Goal: Task Accomplishment & Management: Manage account settings

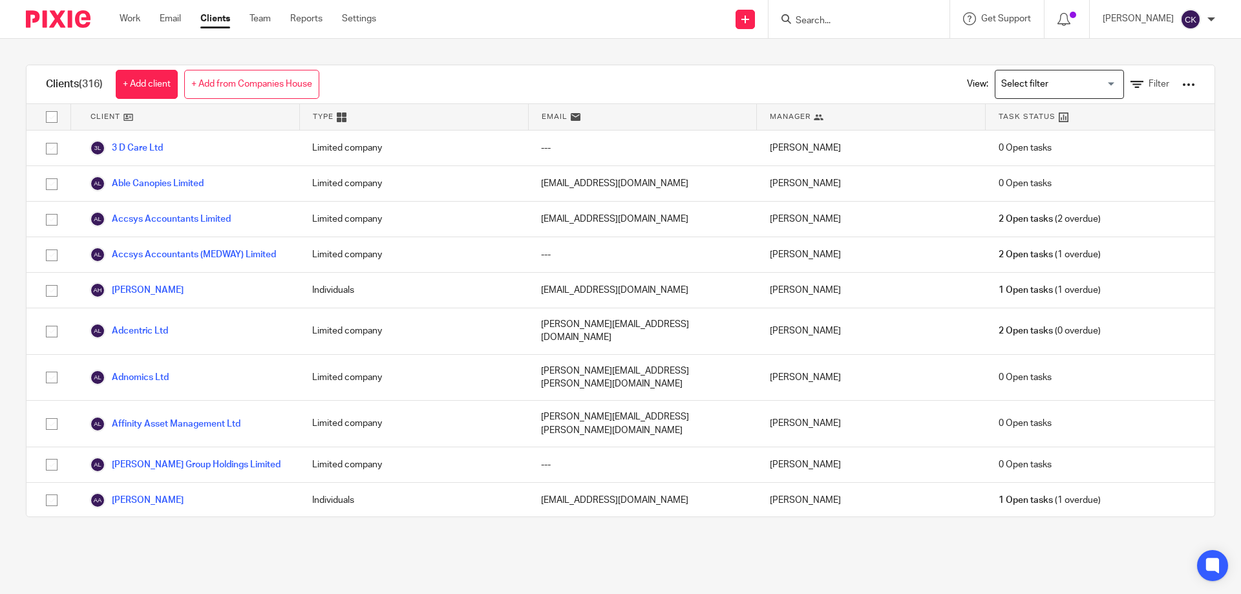
click at [811, 14] on form at bounding box center [863, 19] width 138 height 16
click at [805, 18] on input "Search" at bounding box center [852, 22] width 116 height 12
type input "rsp"
click at [848, 58] on link at bounding box center [872, 50] width 160 height 19
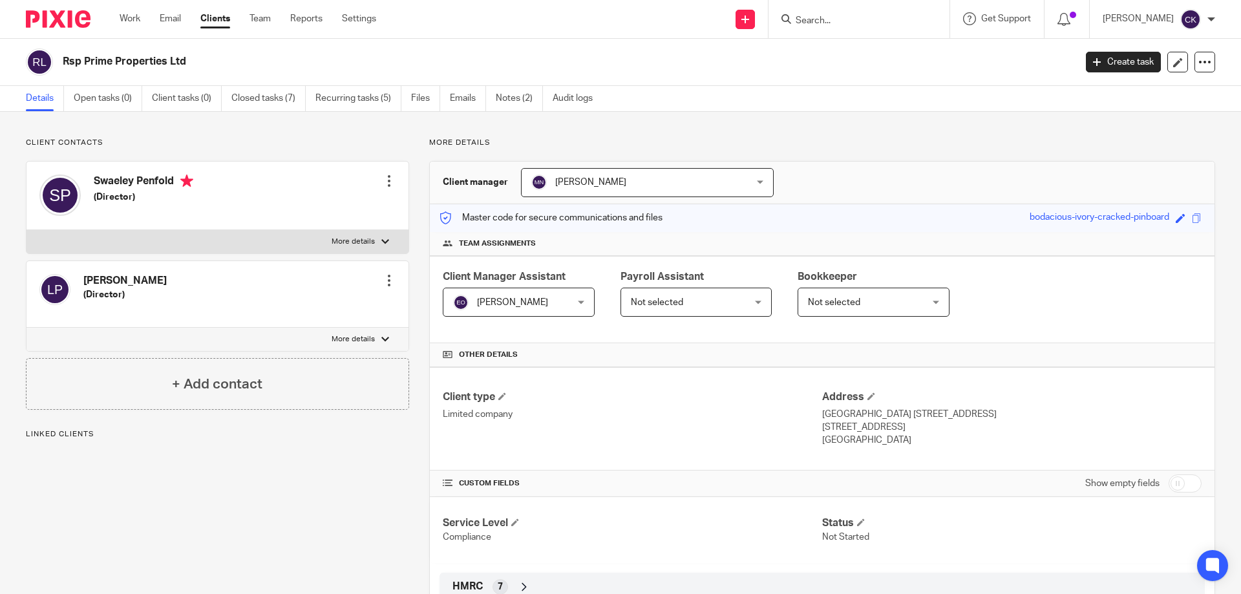
click at [510, 96] on link "Notes (2)" at bounding box center [519, 98] width 47 height 25
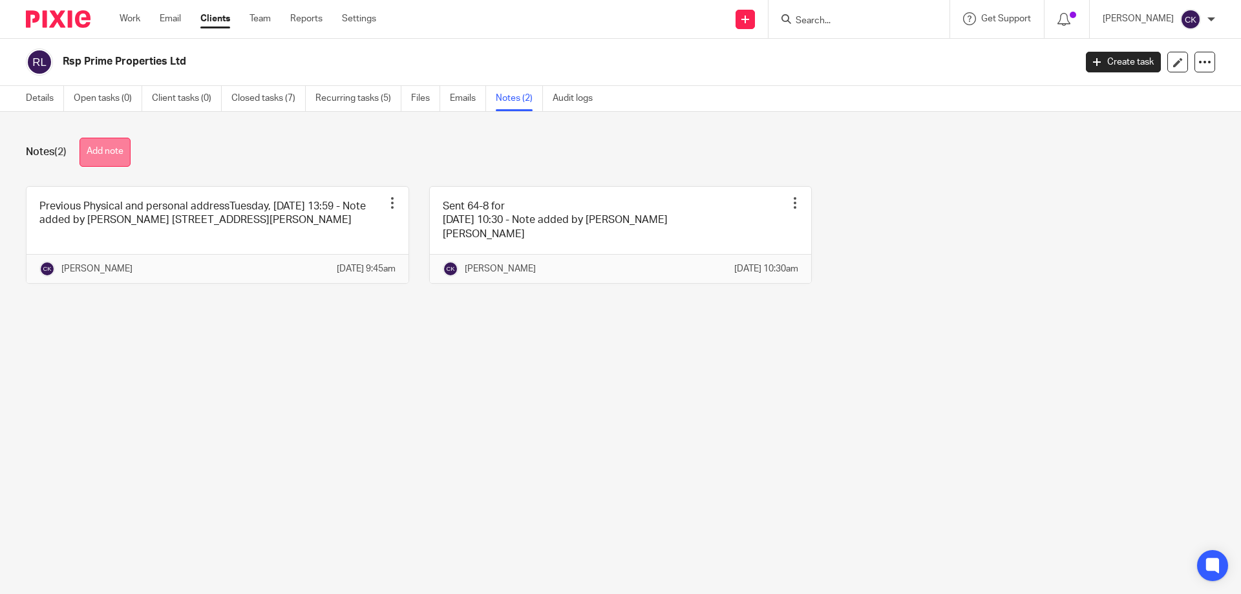
click at [114, 147] on button "Add note" at bounding box center [104, 152] width 51 height 29
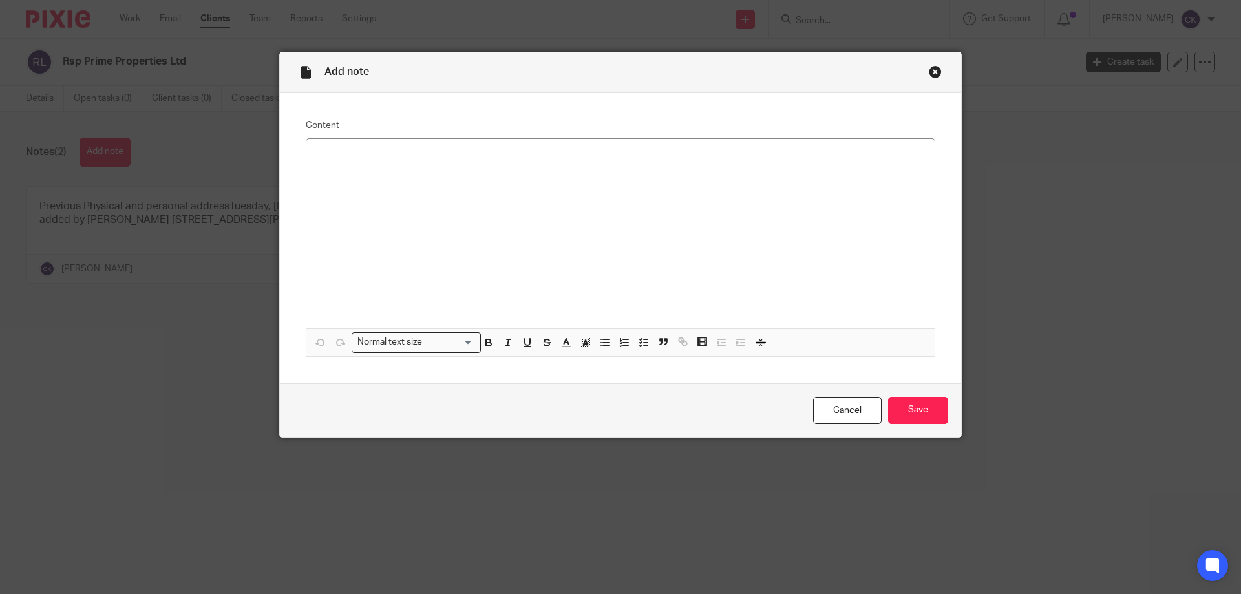
click at [491, 228] on div at bounding box center [620, 233] width 628 height 189
click at [443, 156] on p "Company Strike Off online" at bounding box center [621, 155] width 608 height 13
click at [375, 218] on div "Company Strike Off online Application received Your reference number JROGJ1" at bounding box center [620, 233] width 628 height 189
click at [417, 209] on p "Payment of £33 made via CH account" at bounding box center [621, 208] width 608 height 13
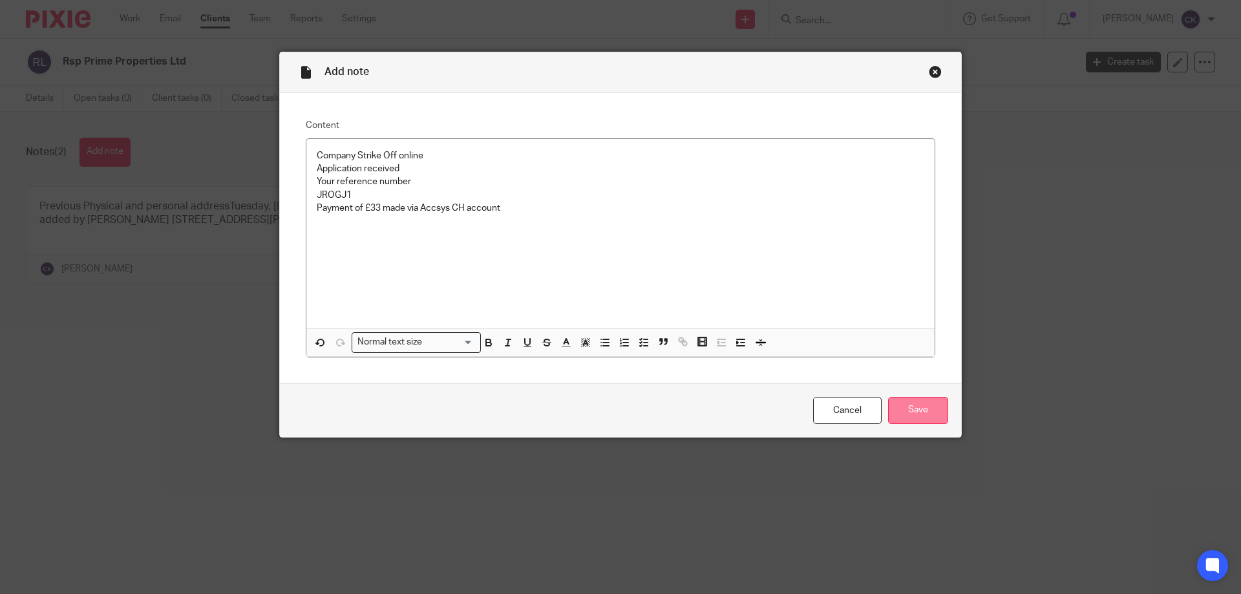
click at [912, 410] on input "Save" at bounding box center [918, 411] width 60 height 28
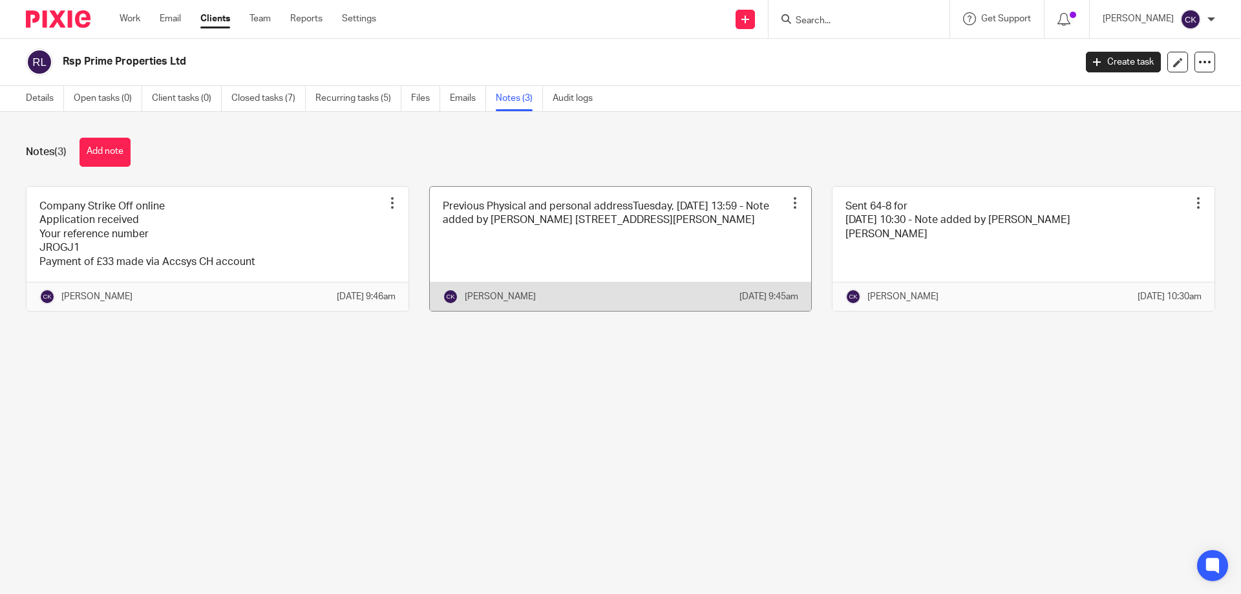
drag, startPoint x: 37, startPoint y: 96, endPoint x: 511, endPoint y: 280, distance: 508.1
click at [37, 96] on link "Details" at bounding box center [45, 98] width 38 height 25
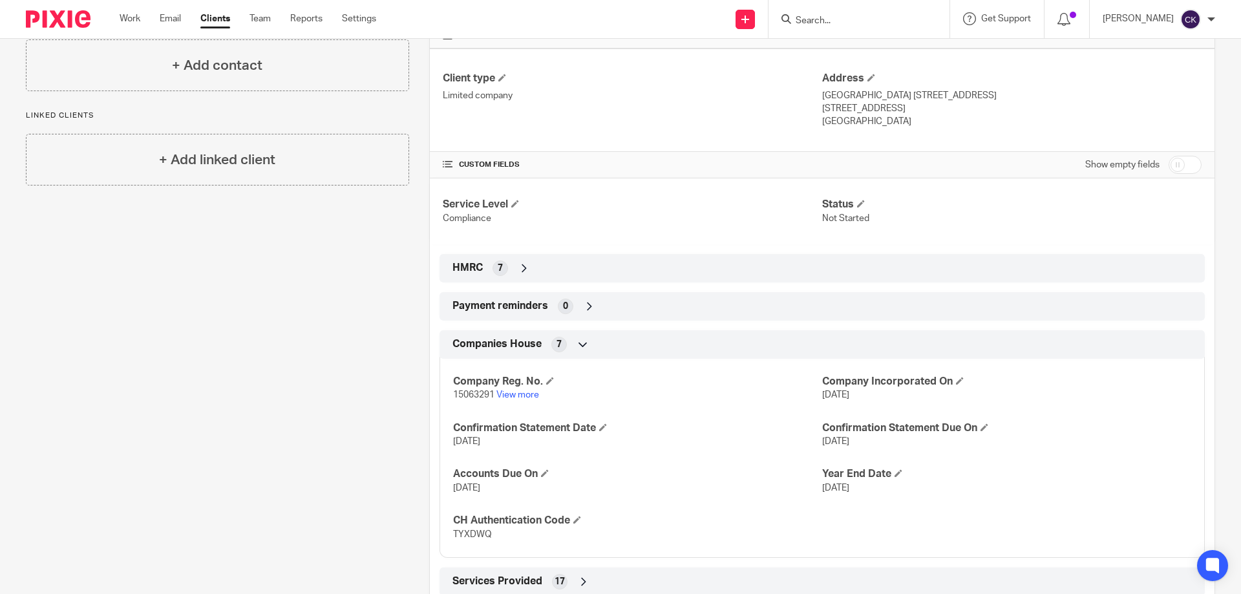
scroll to position [323, 0]
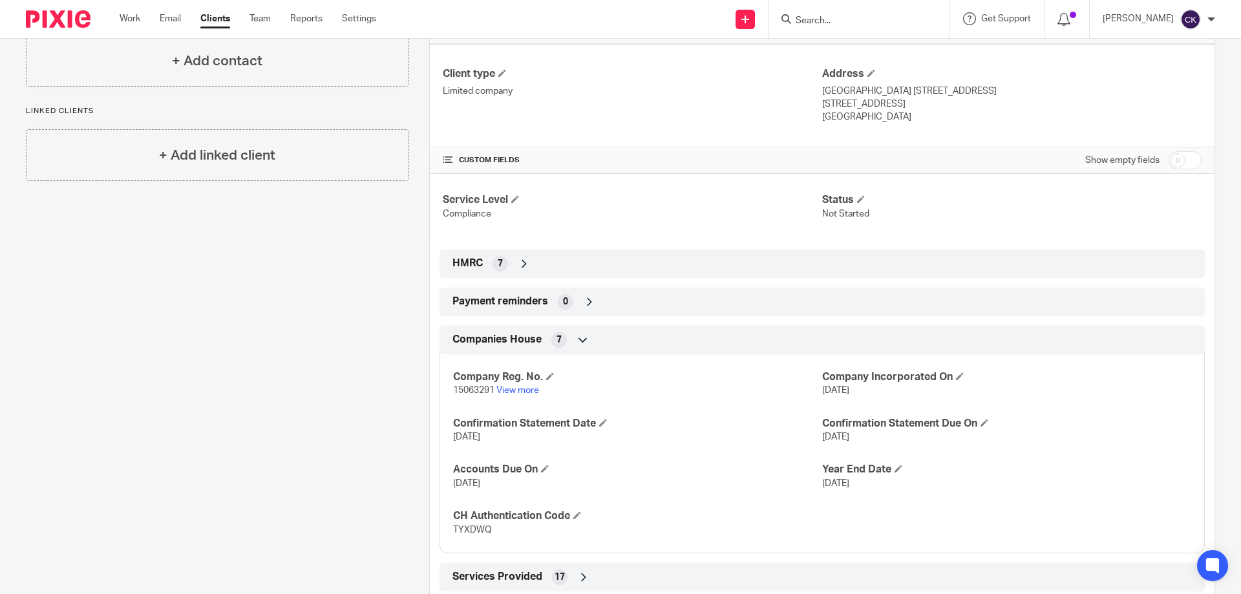
click at [1169, 159] on input "checkbox" at bounding box center [1185, 160] width 33 height 18
checkbox input "true"
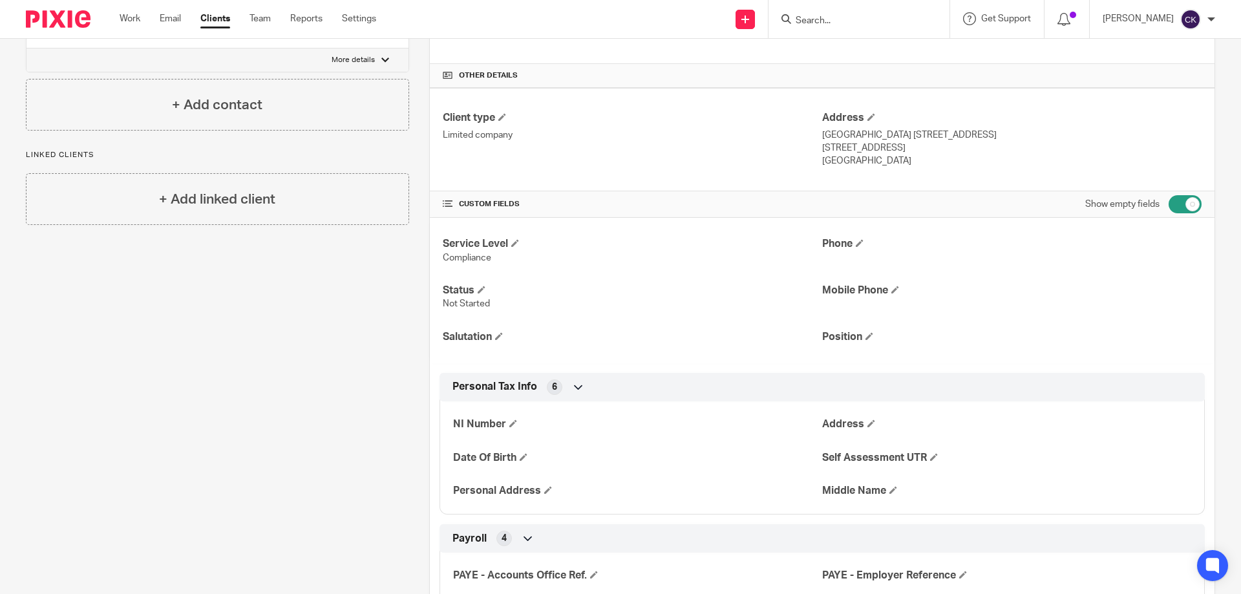
scroll to position [259, 0]
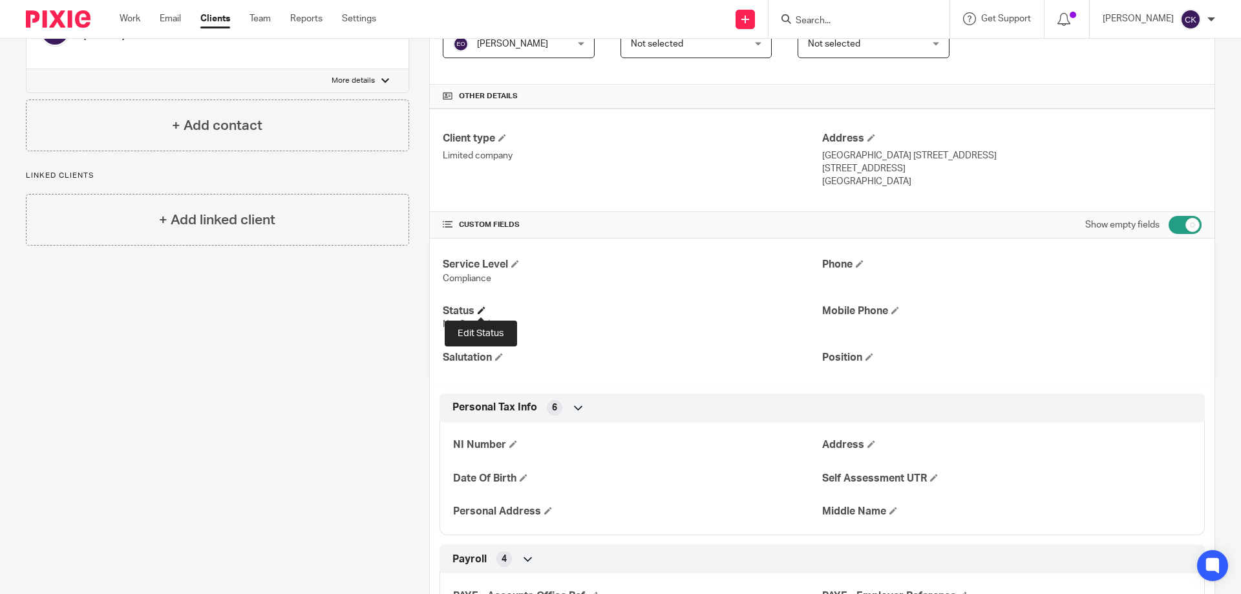
click at [480, 313] on span at bounding box center [482, 310] width 8 height 8
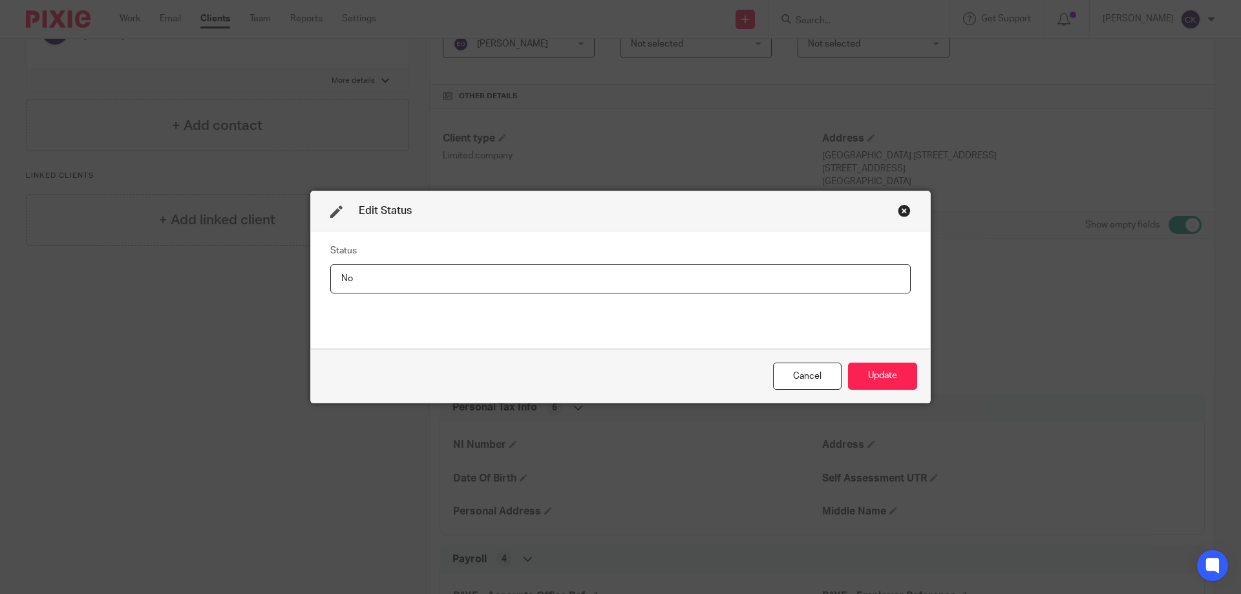
type input "N"
type input "Being struck off"
click at [883, 369] on button "Update" at bounding box center [882, 377] width 69 height 28
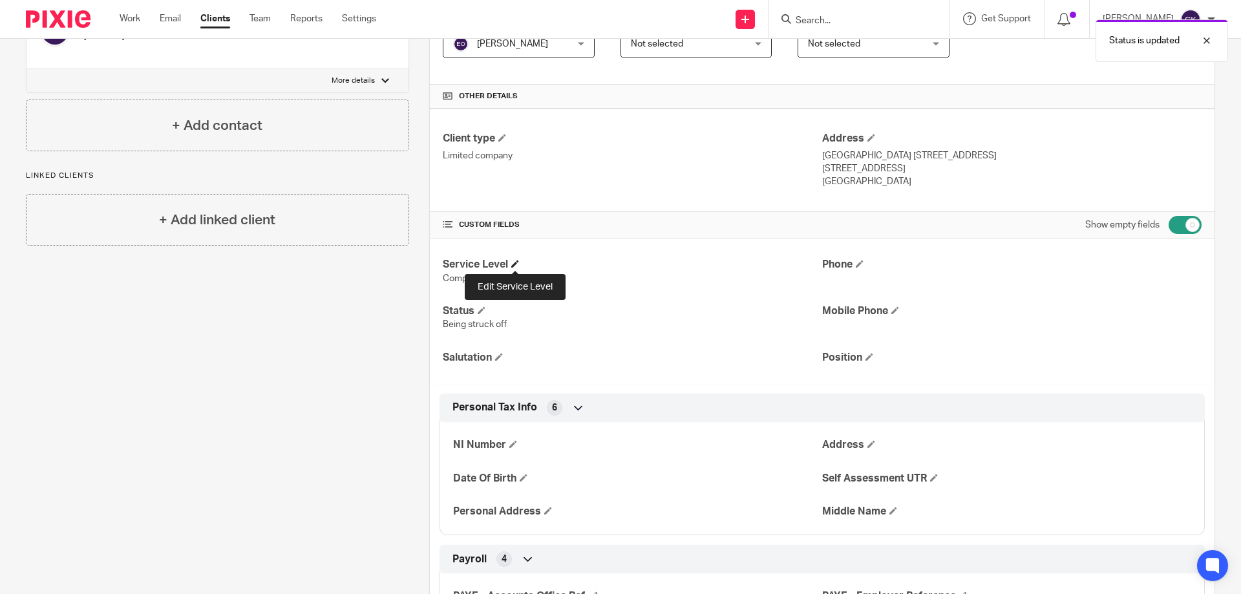
click at [514, 266] on span at bounding box center [515, 264] width 8 height 8
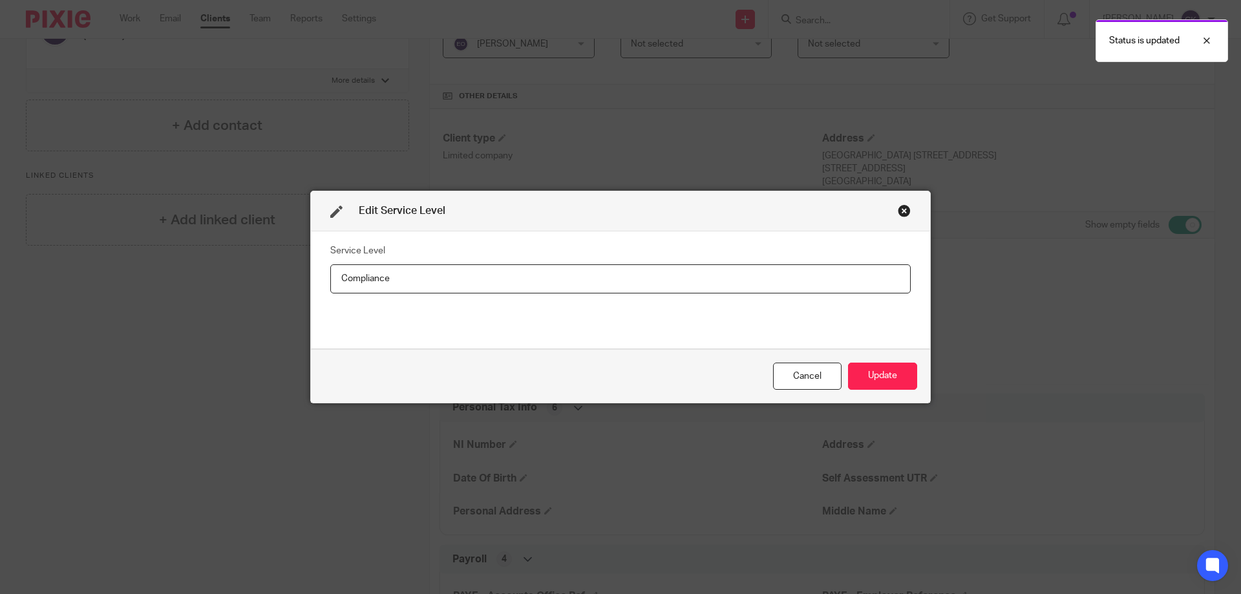
drag, startPoint x: 405, startPoint y: 277, endPoint x: 485, endPoint y: 315, distance: 89.0
click at [293, 277] on div "Edit Service Level Service Level Compliance Cancel Update" at bounding box center [620, 297] width 1241 height 594
click at [873, 376] on button "Update" at bounding box center [882, 377] width 69 height 28
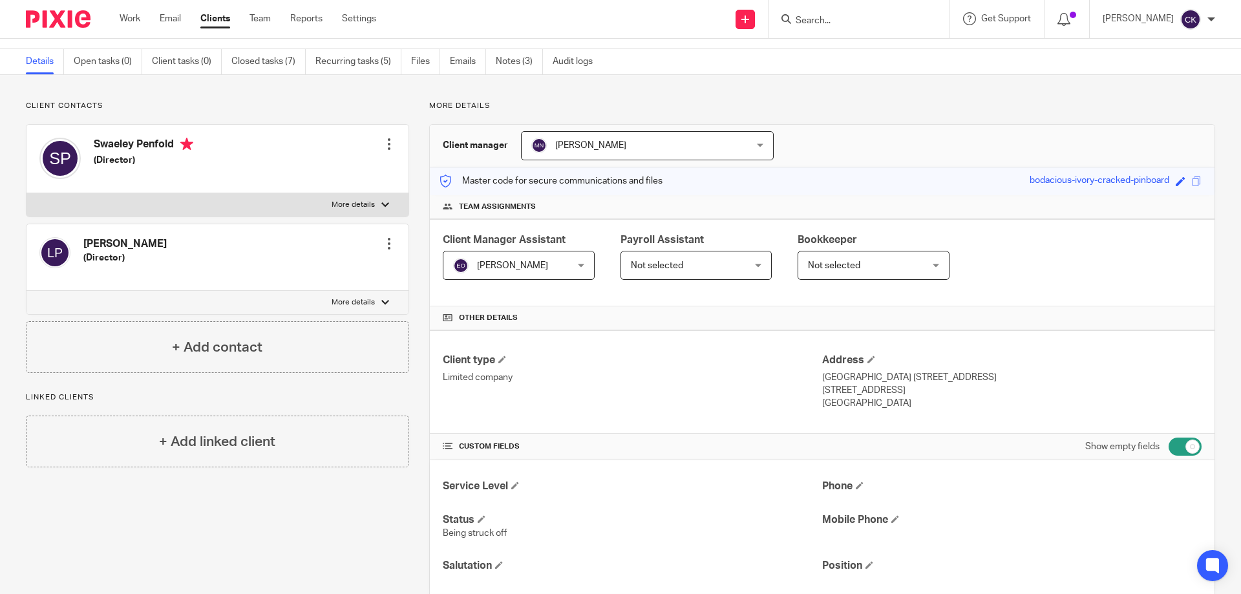
scroll to position [0, 0]
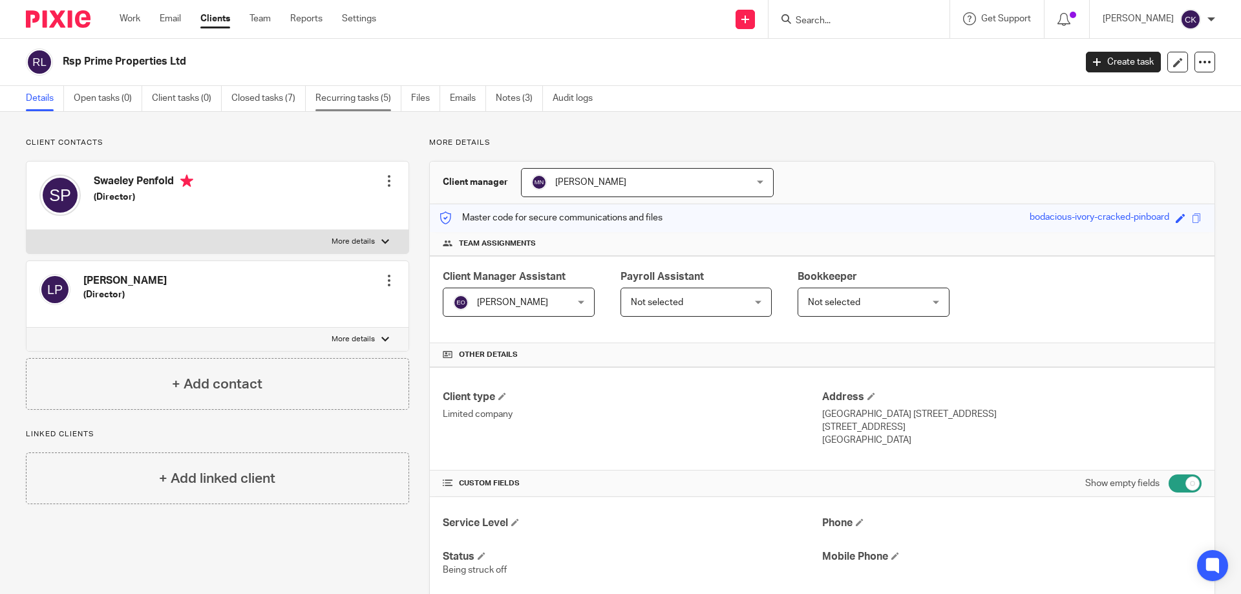
click at [323, 100] on link "Recurring tasks (5)" at bounding box center [358, 98] width 86 height 25
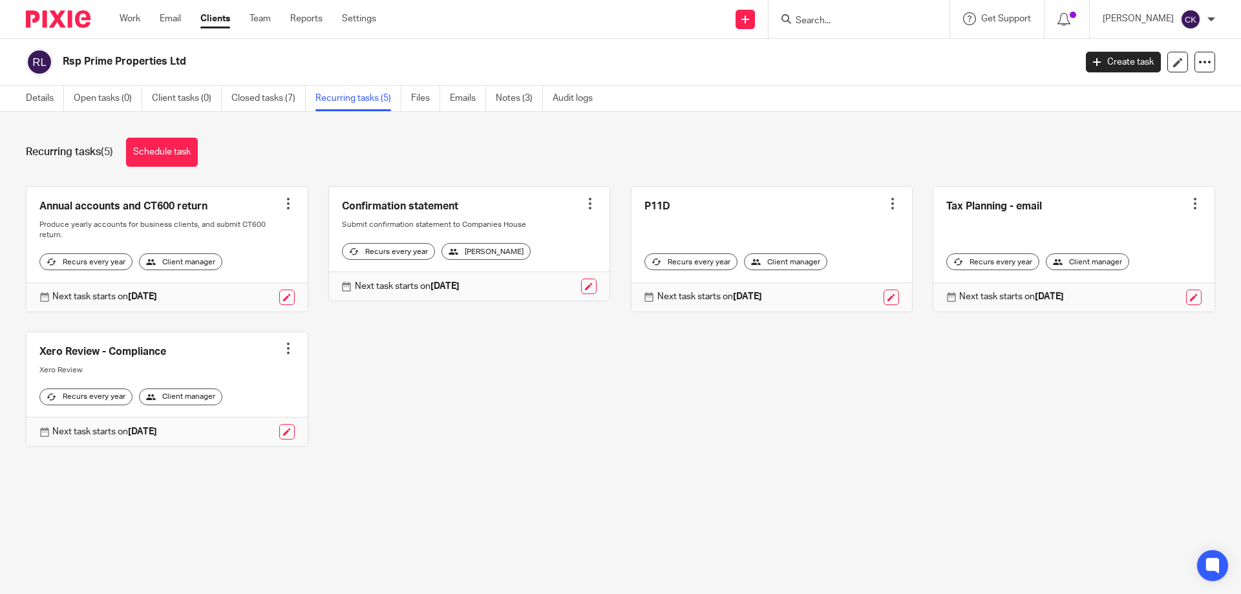
click at [284, 204] on div at bounding box center [288, 203] width 13 height 13
click at [228, 286] on span "Cancel schedule" at bounding box center [236, 285] width 68 height 9
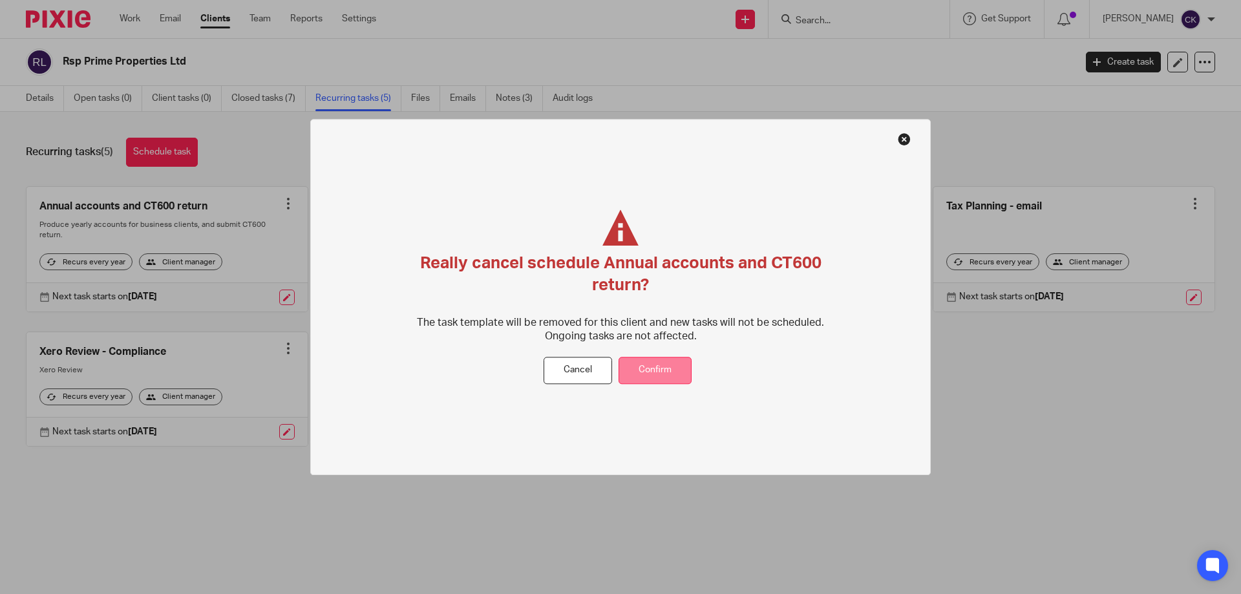
click at [645, 373] on button "Confirm" at bounding box center [655, 371] width 73 height 28
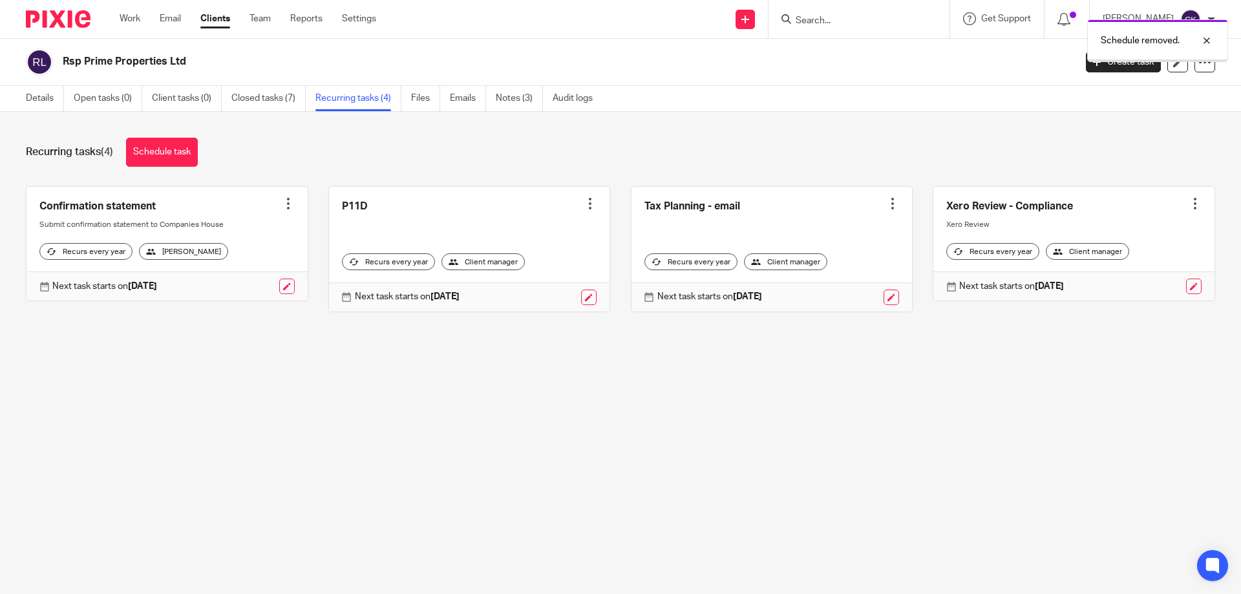
click at [283, 205] on div at bounding box center [288, 203] width 13 height 13
click at [266, 293] on button "Cancel schedule" at bounding box center [235, 286] width 103 height 17
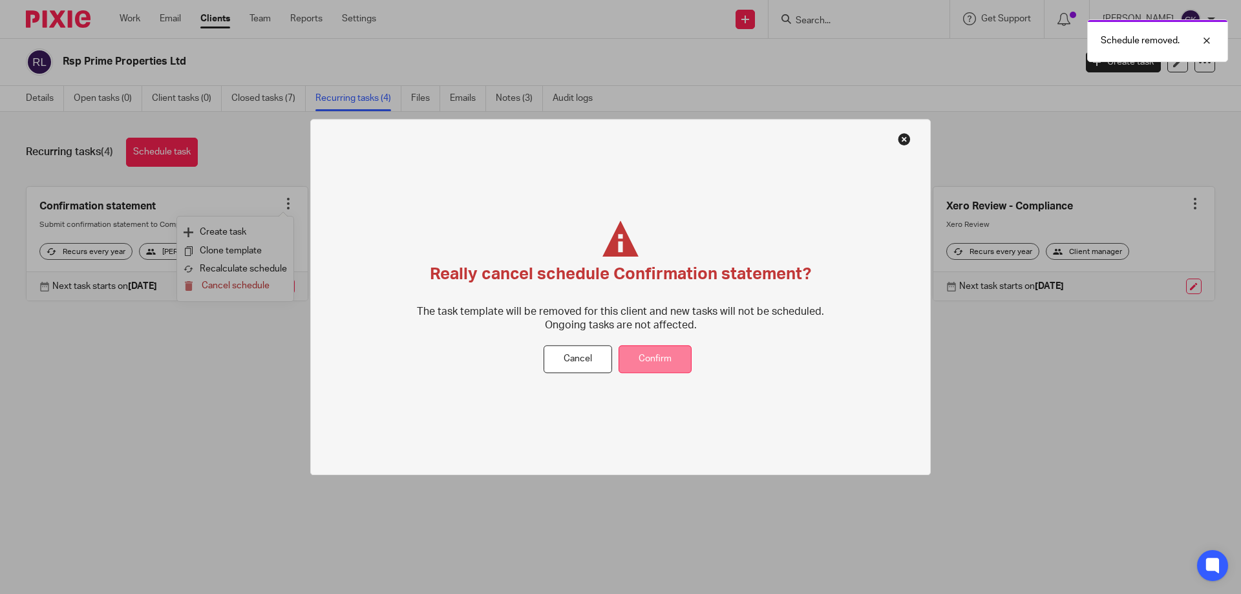
click at [654, 354] on button "Confirm" at bounding box center [655, 360] width 73 height 28
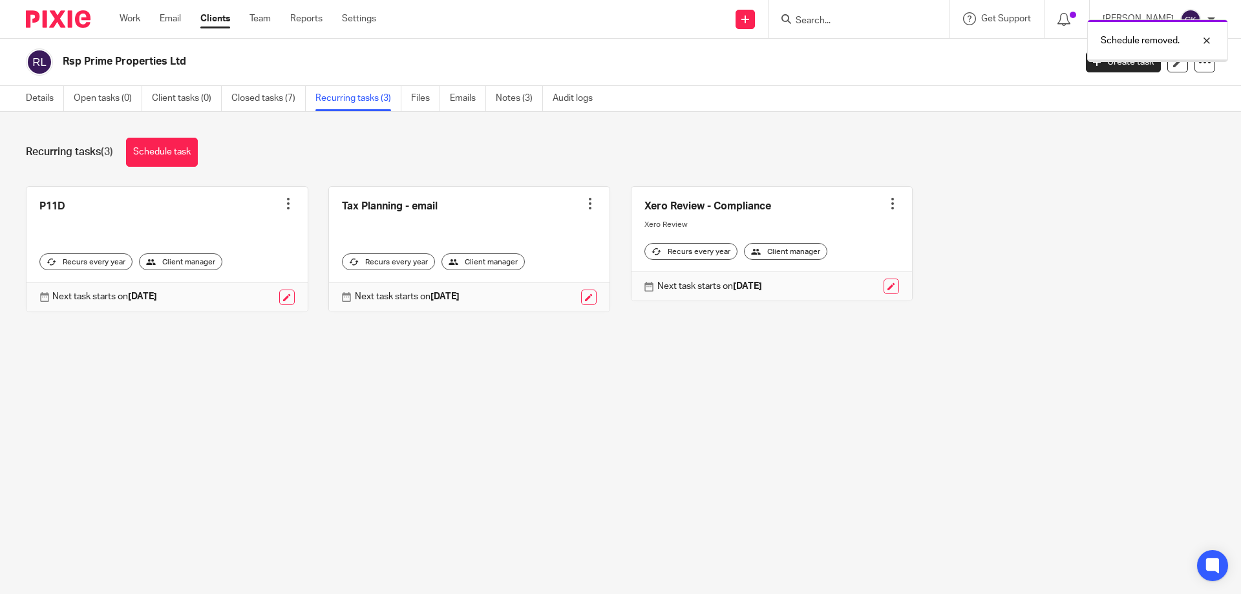
click at [285, 205] on div at bounding box center [288, 203] width 13 height 13
click at [244, 290] on span "Cancel schedule" at bounding box center [236, 285] width 68 height 9
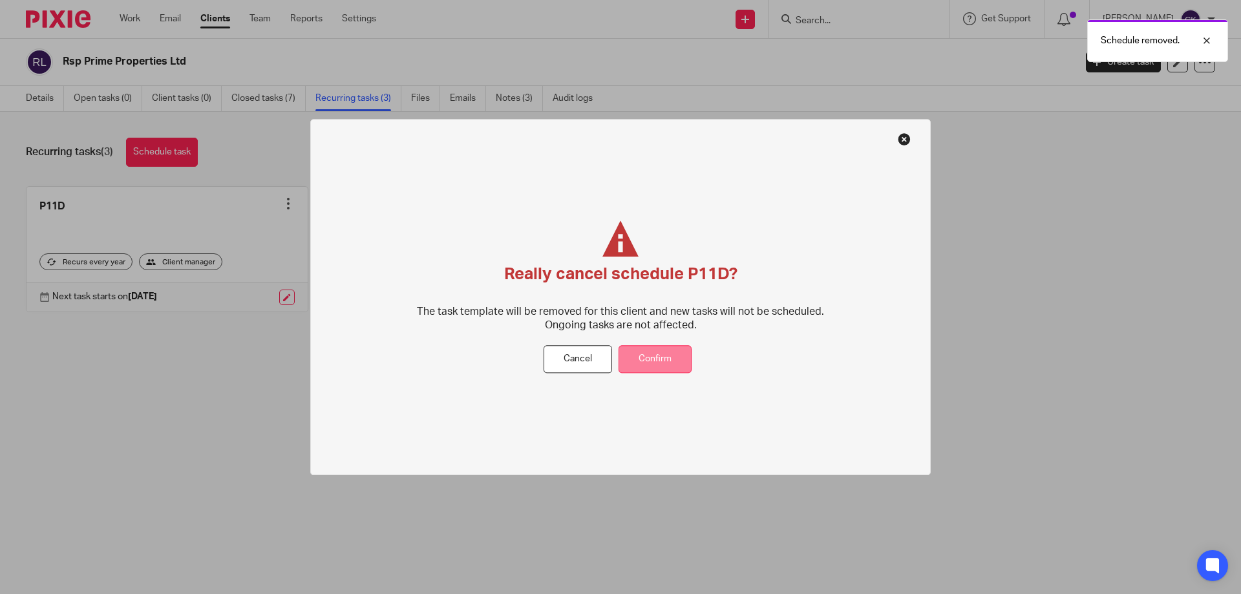
click at [679, 365] on button "Confirm" at bounding box center [655, 360] width 73 height 28
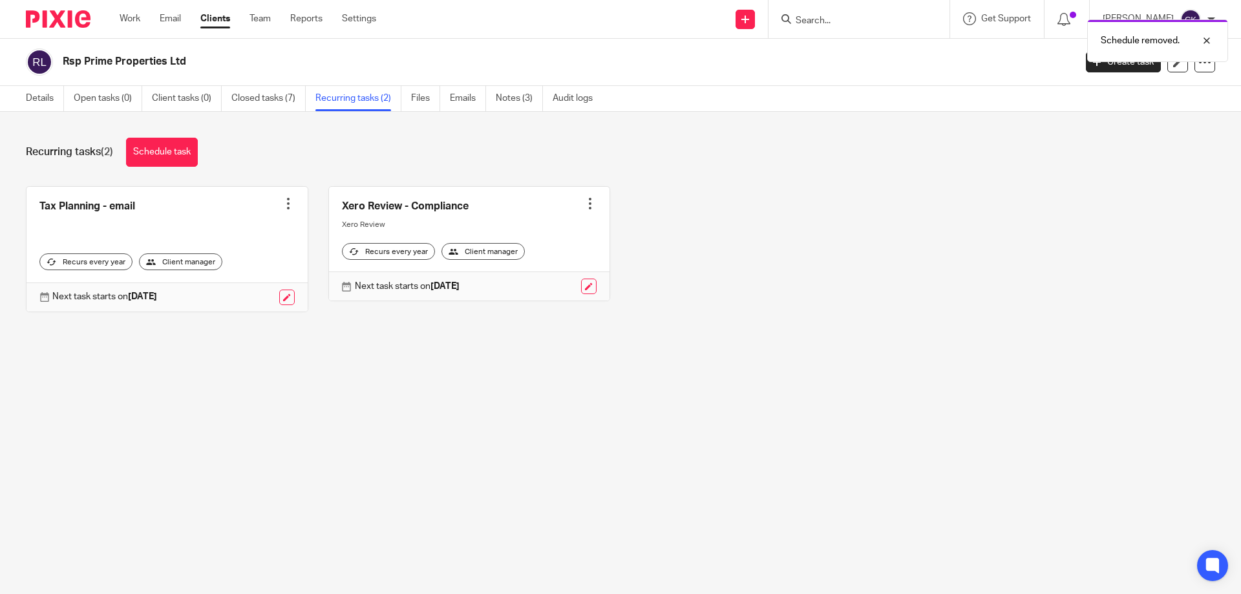
click at [284, 202] on div at bounding box center [288, 203] width 13 height 13
click at [249, 292] on button "Cancel schedule" at bounding box center [235, 286] width 103 height 17
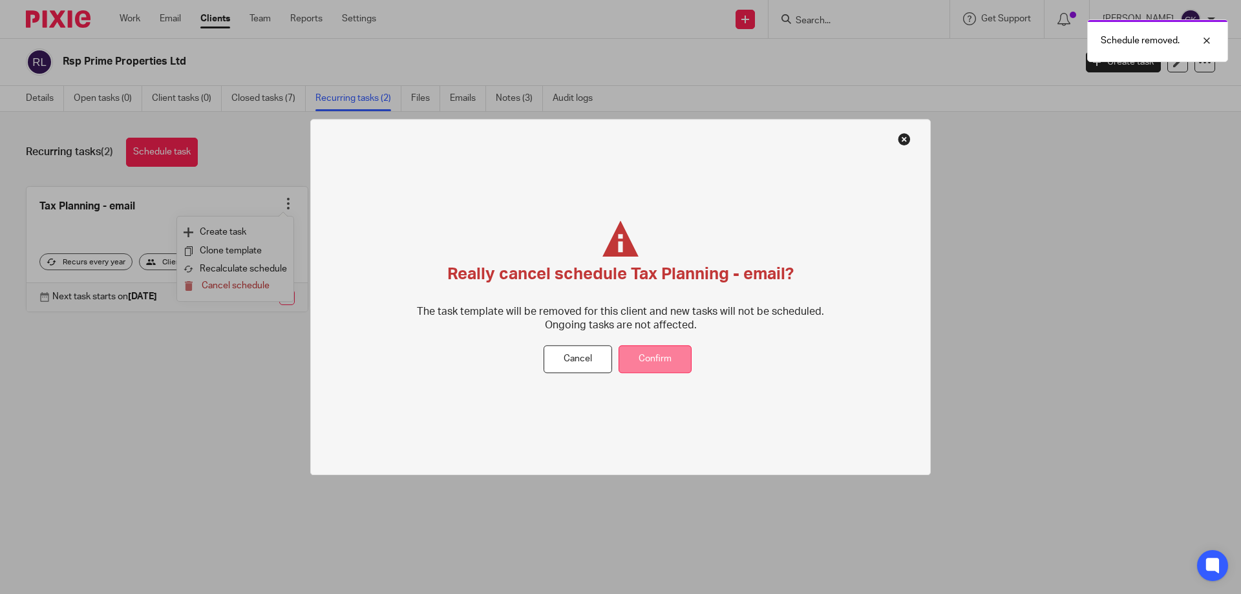
click at [659, 363] on button "Confirm" at bounding box center [655, 360] width 73 height 28
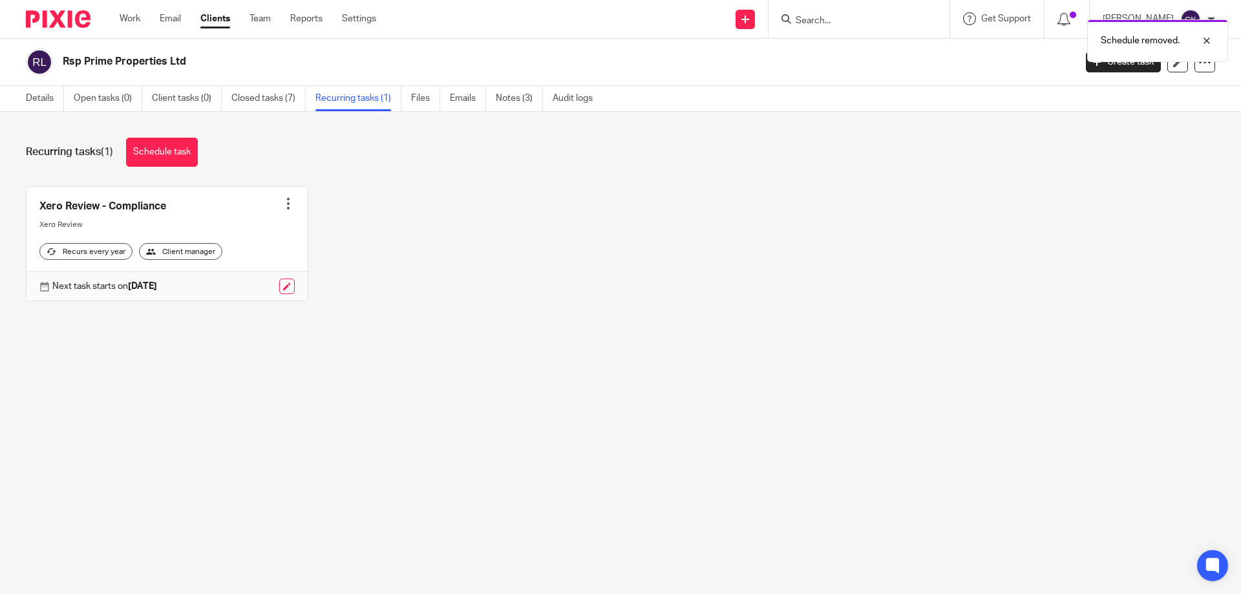
click at [288, 201] on div at bounding box center [288, 203] width 13 height 13
click at [270, 289] on button "Cancel schedule" at bounding box center [235, 286] width 103 height 17
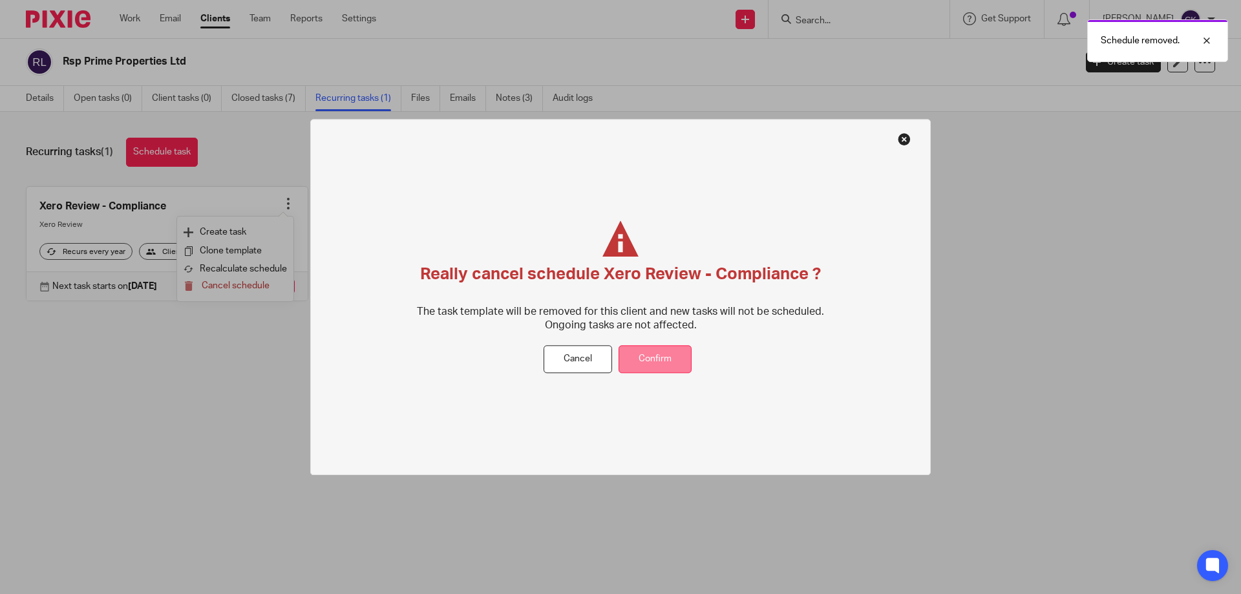
click at [661, 352] on button "Confirm" at bounding box center [655, 360] width 73 height 28
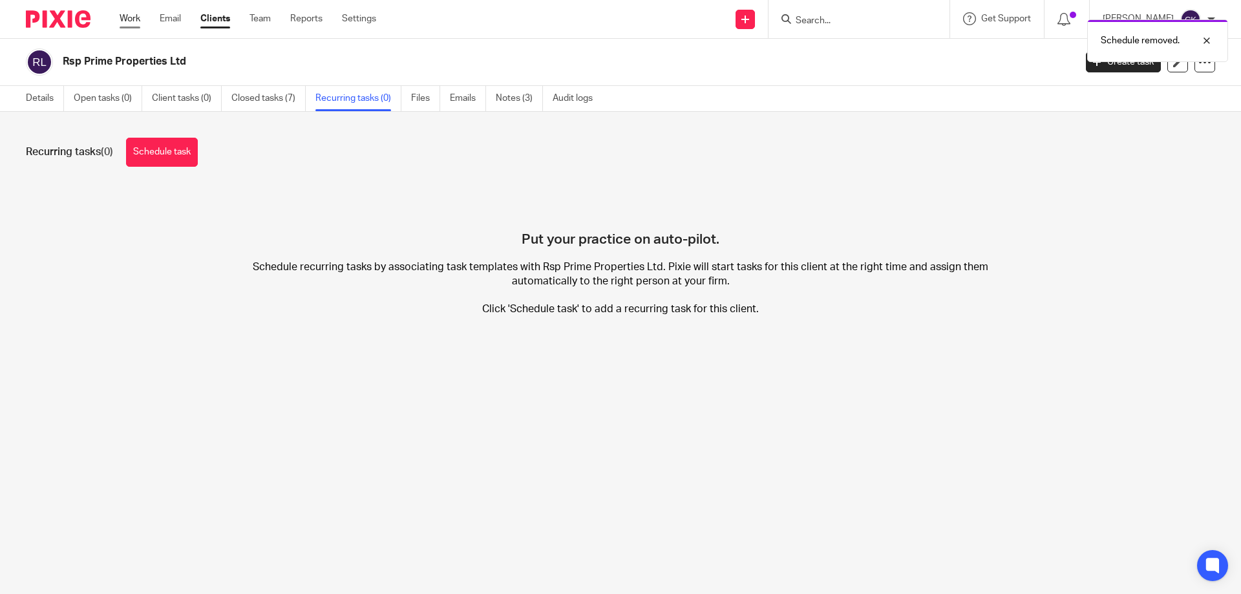
click at [120, 13] on link "Work" at bounding box center [130, 18] width 21 height 13
